Goal: Complete application form

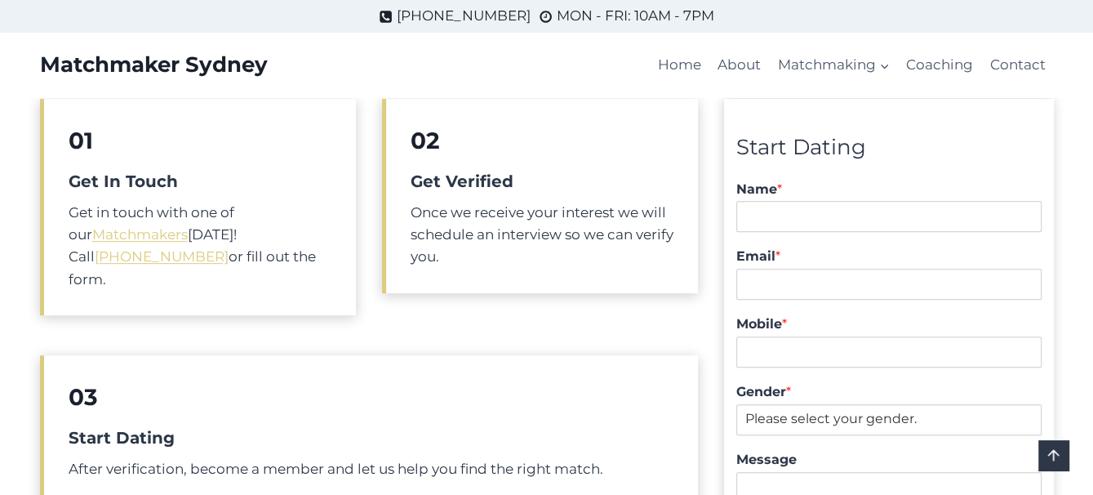
scroll to position [327, 0]
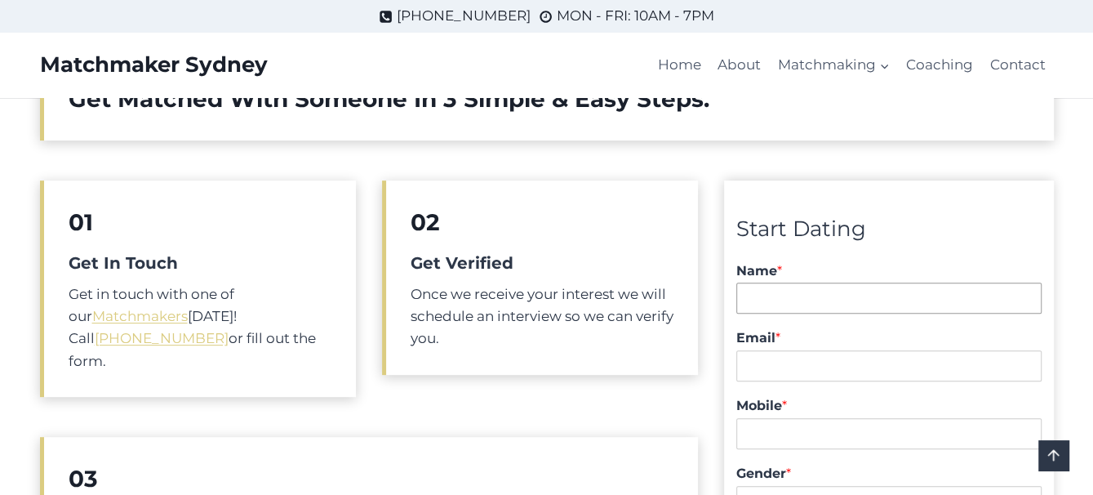
click at [777, 297] on input "Name *" at bounding box center [889, 298] width 305 height 31
type input "[PERSON_NAME]"
type input "[PERSON_NAME][EMAIL_ADDRESS][DOMAIN_NAME]"
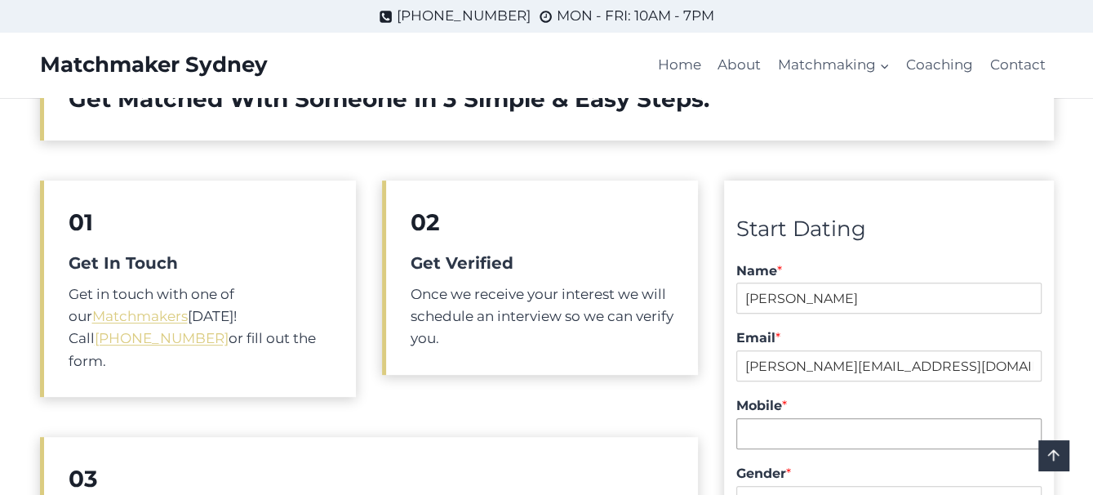
type input "0418293366"
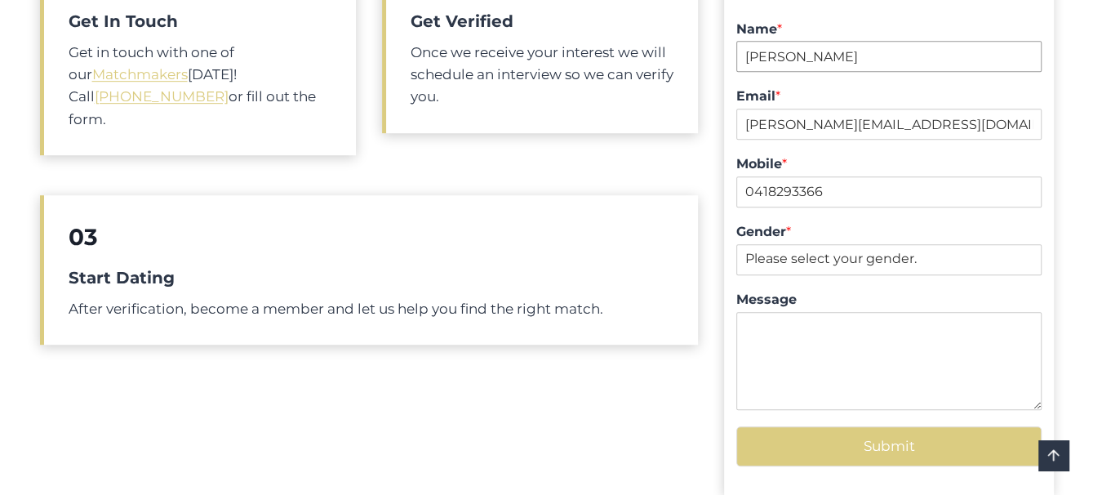
scroll to position [572, 0]
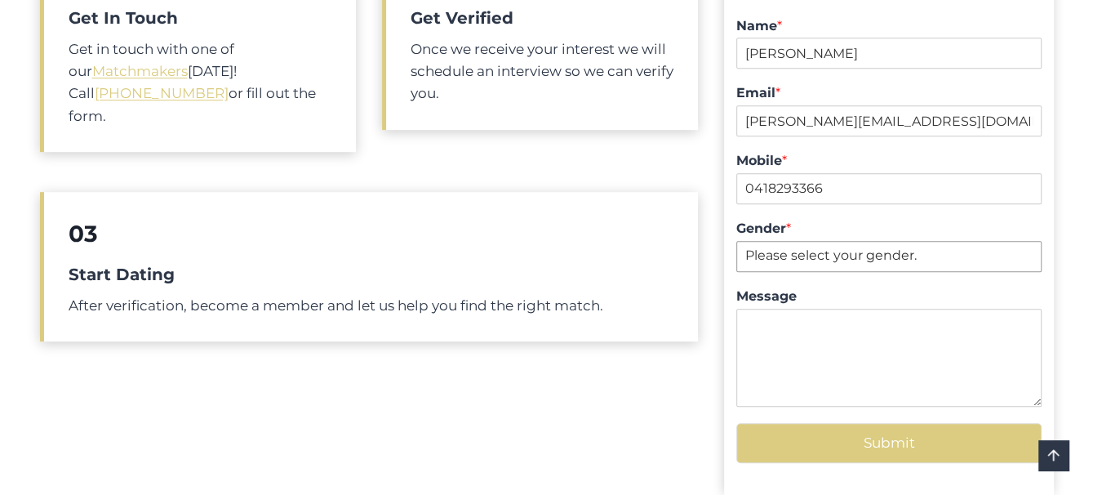
click at [789, 251] on select "Please select your gender. [DEMOGRAPHIC_DATA] [DEMOGRAPHIC_DATA]" at bounding box center [889, 256] width 305 height 31
select select "[DEMOGRAPHIC_DATA]"
click at [737, 241] on select "Please select your gender. [DEMOGRAPHIC_DATA] [DEMOGRAPHIC_DATA]" at bounding box center [889, 256] width 305 height 31
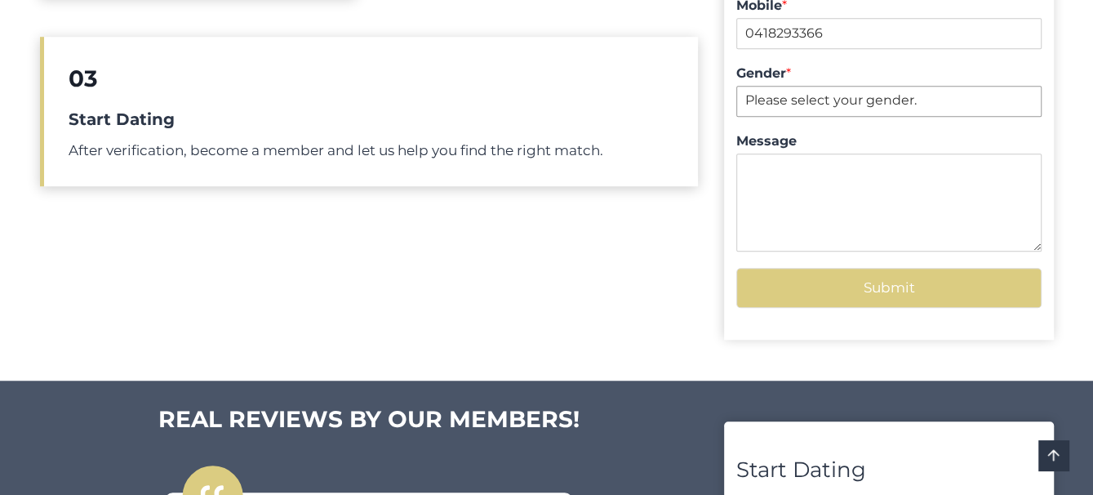
scroll to position [735, 0]
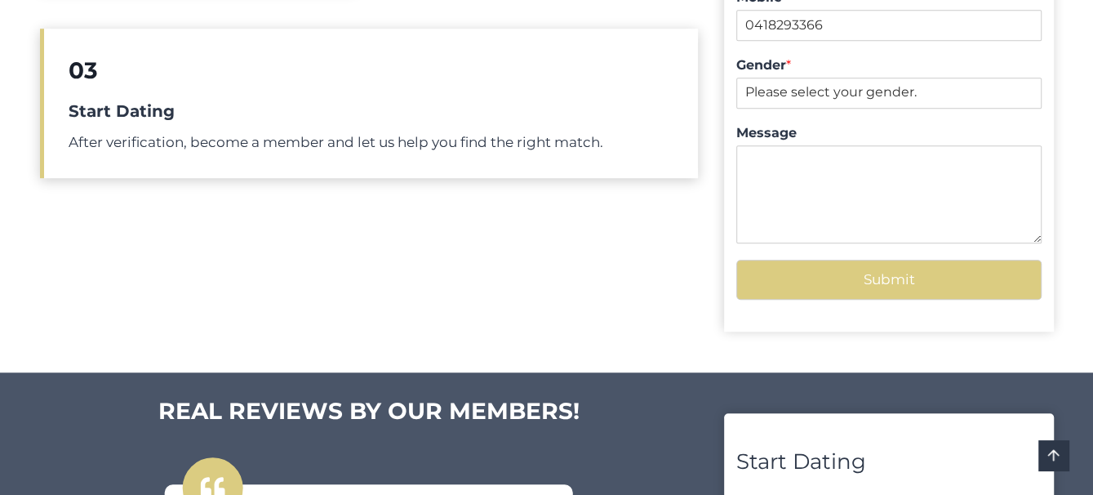
click at [857, 277] on button "Submit" at bounding box center [889, 280] width 305 height 40
